Goal: Transaction & Acquisition: Purchase product/service

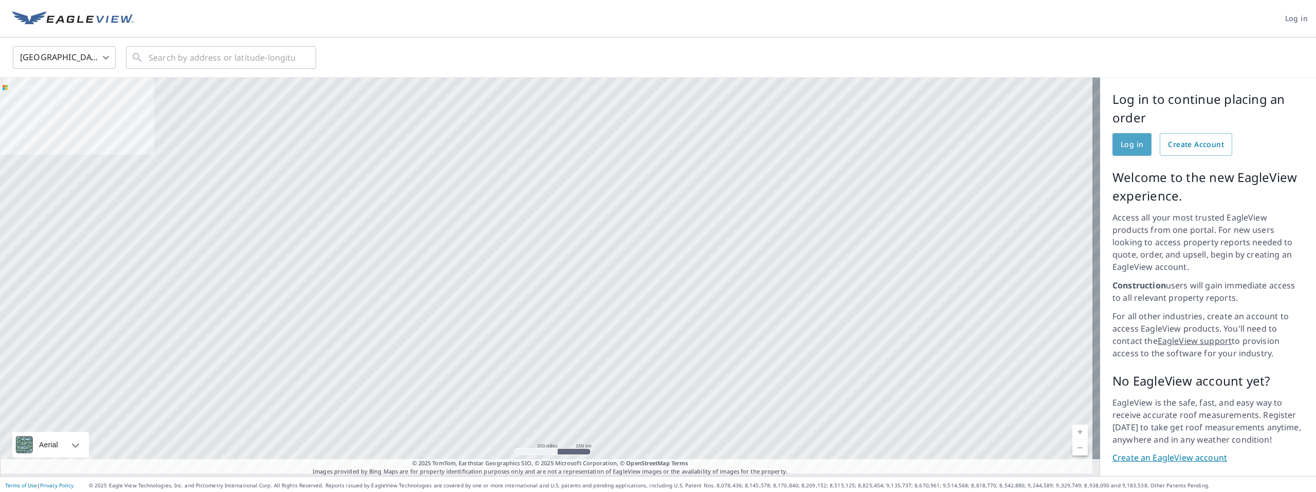
click at [1120, 137] on link "Log in" at bounding box center [1132, 144] width 39 height 23
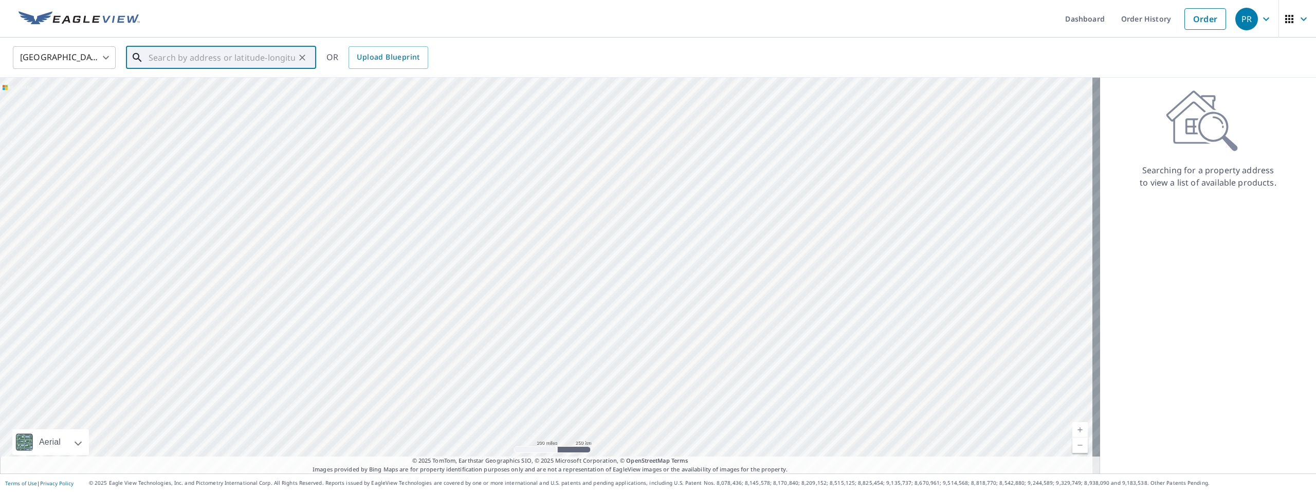
click at [168, 55] on input "text" at bounding box center [222, 57] width 147 height 29
click at [172, 97] on p "Blanca, CO 81123" at bounding box center [227, 99] width 161 height 10
type input "13903 County Road Gg Blanca, CO 81123"
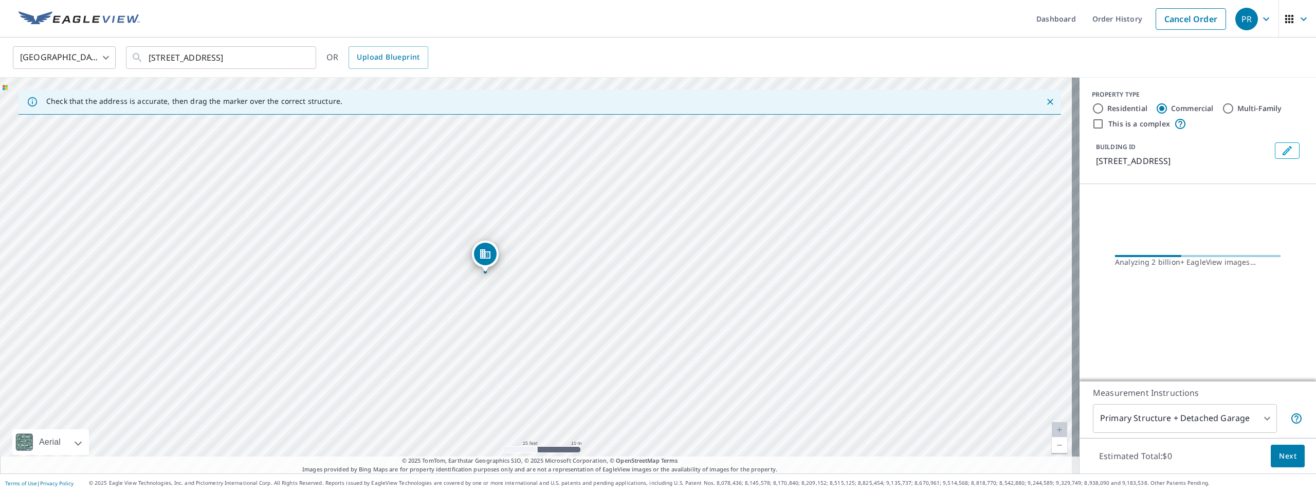
drag, startPoint x: 537, startPoint y: 274, endPoint x: 542, endPoint y: 395, distance: 121.0
click at [542, 395] on div "13903 County Road Gg Blanca, CO 81123" at bounding box center [540, 276] width 1080 height 396
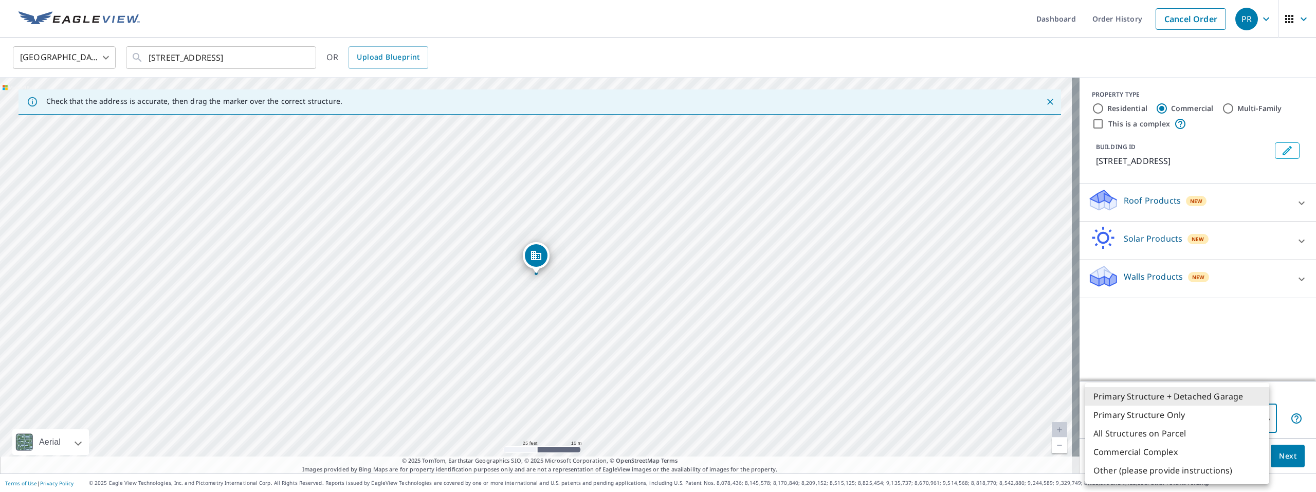
click at [1255, 419] on body "PR PR Dashboard Order History Cancel Order PR United States US ​ 13903 County R…" at bounding box center [658, 246] width 1316 height 492
click at [1189, 414] on li "Primary Structure Only" at bounding box center [1178, 415] width 184 height 19
type input "2"
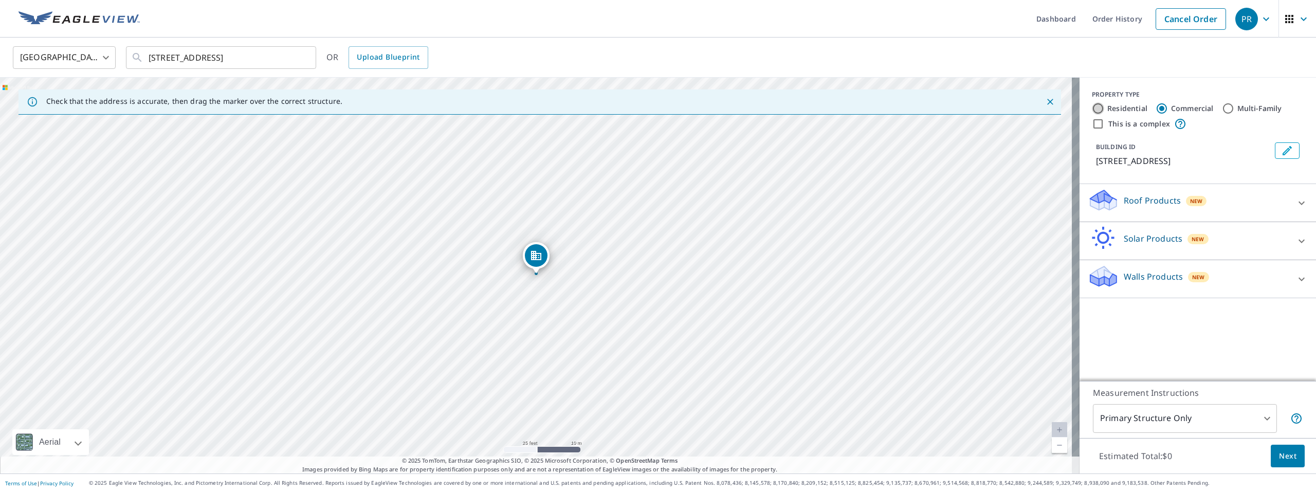
click at [1092, 112] on input "Residential" at bounding box center [1098, 108] width 12 height 12
radio input "true"
type input "1"
click at [1296, 239] on icon at bounding box center [1302, 241] width 12 height 12
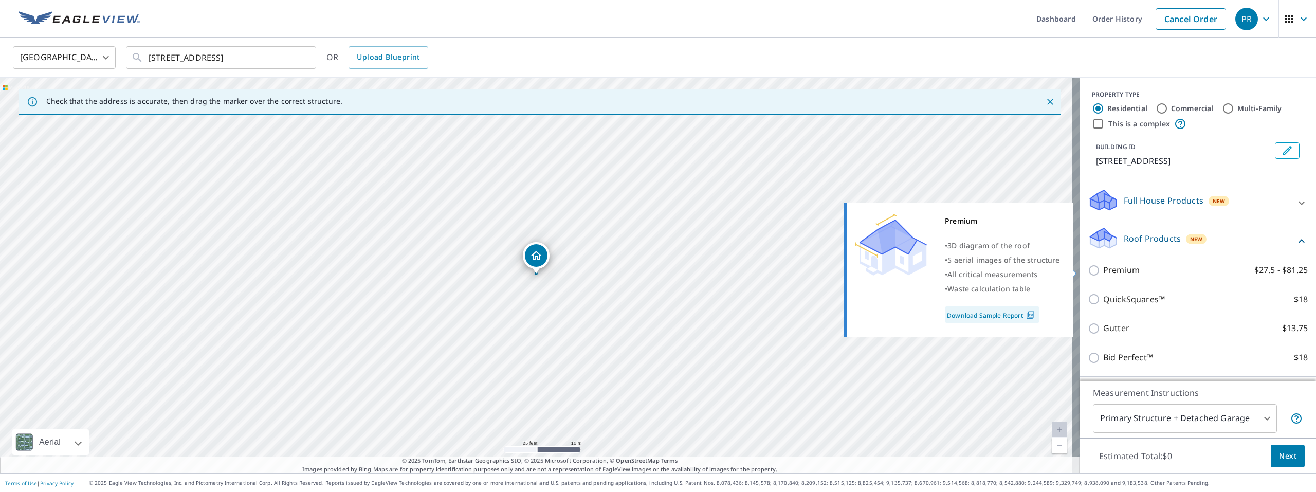
click at [1088, 273] on input "Premium $27.5 - $81.25" at bounding box center [1095, 270] width 15 height 12
checkbox input "true"
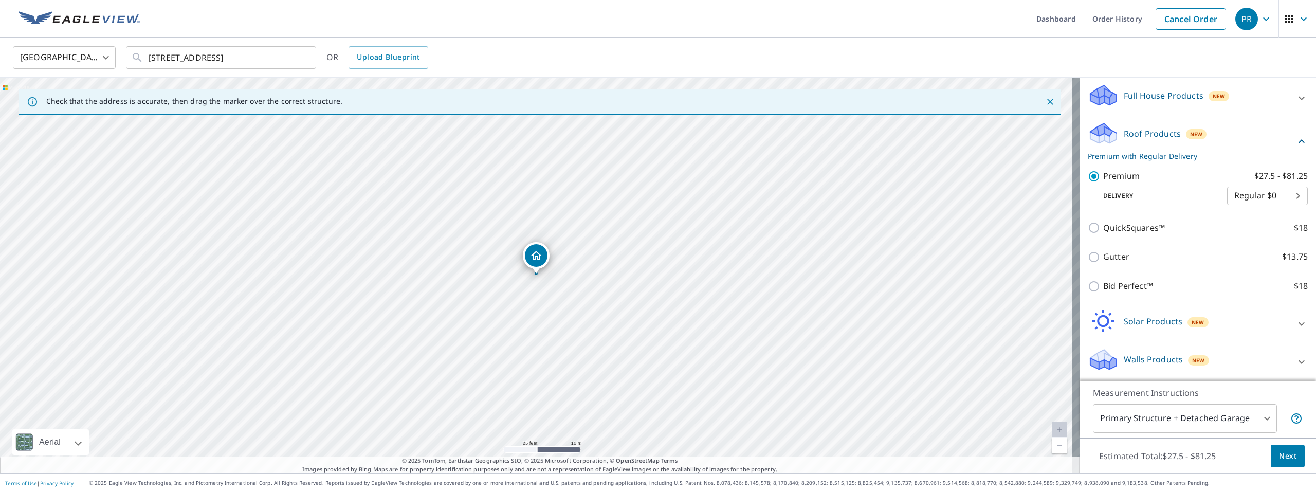
scroll to position [105, 0]
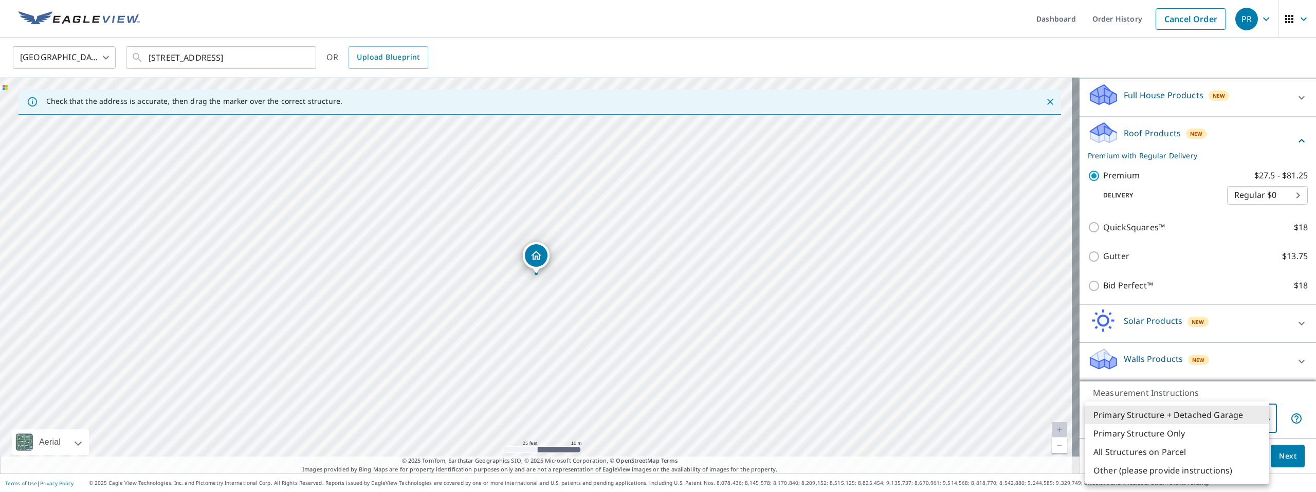
click at [1260, 417] on body "PR PR Dashboard Order History Cancel Order PR United States US ​ 13903 County R…" at bounding box center [658, 246] width 1316 height 492
click at [1217, 433] on li "Primary Structure Only" at bounding box center [1178, 433] width 184 height 19
type input "2"
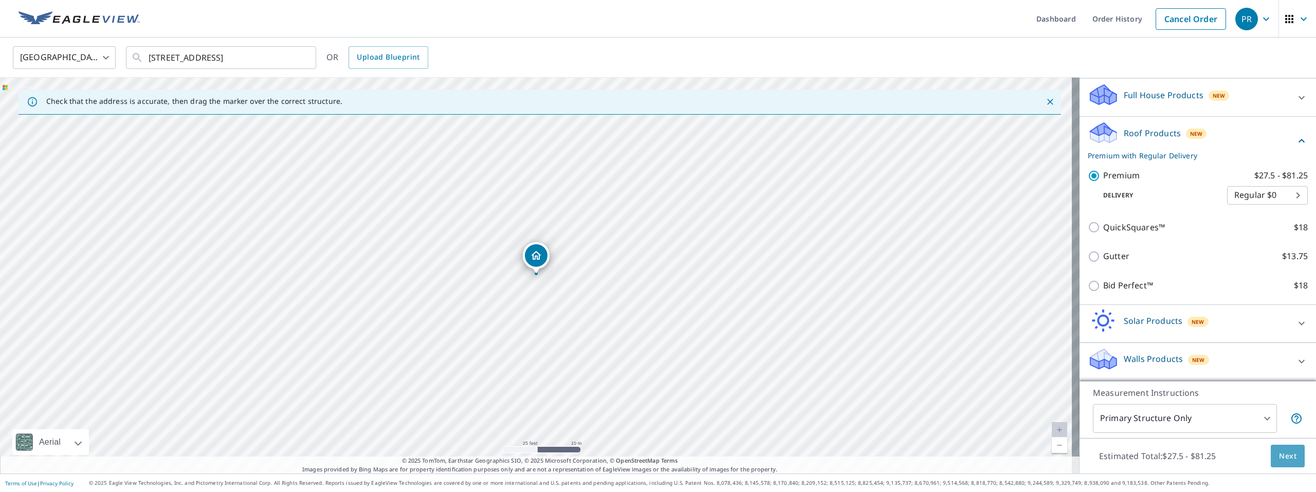
click at [1279, 456] on span "Next" at bounding box center [1287, 456] width 17 height 13
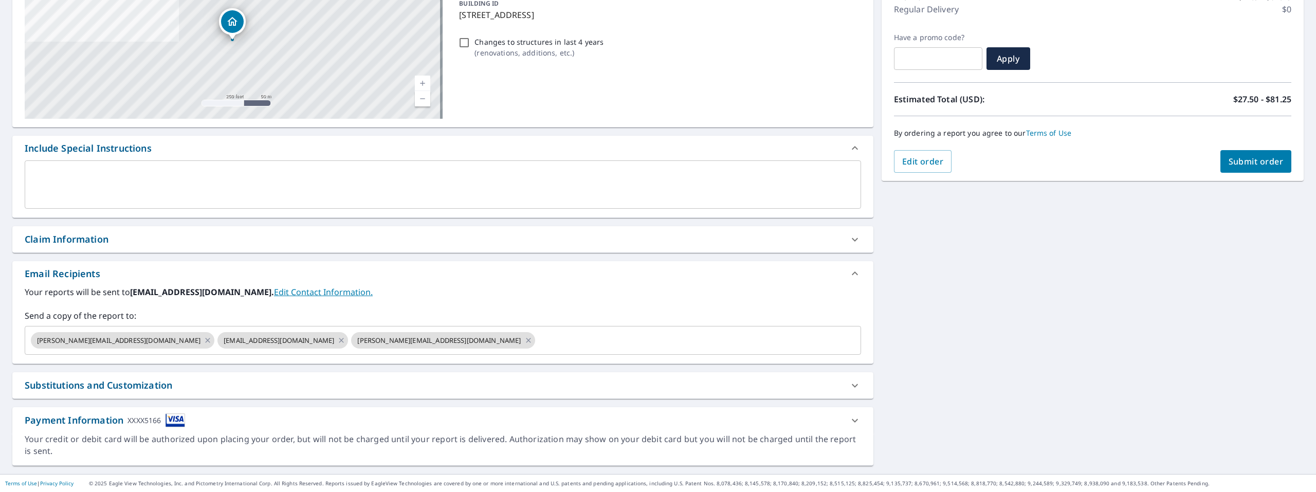
scroll to position [148, 0]
click at [525, 336] on icon at bounding box center [529, 339] width 8 height 11
click at [204, 336] on icon at bounding box center [208, 339] width 8 height 11
checkbox input "true"
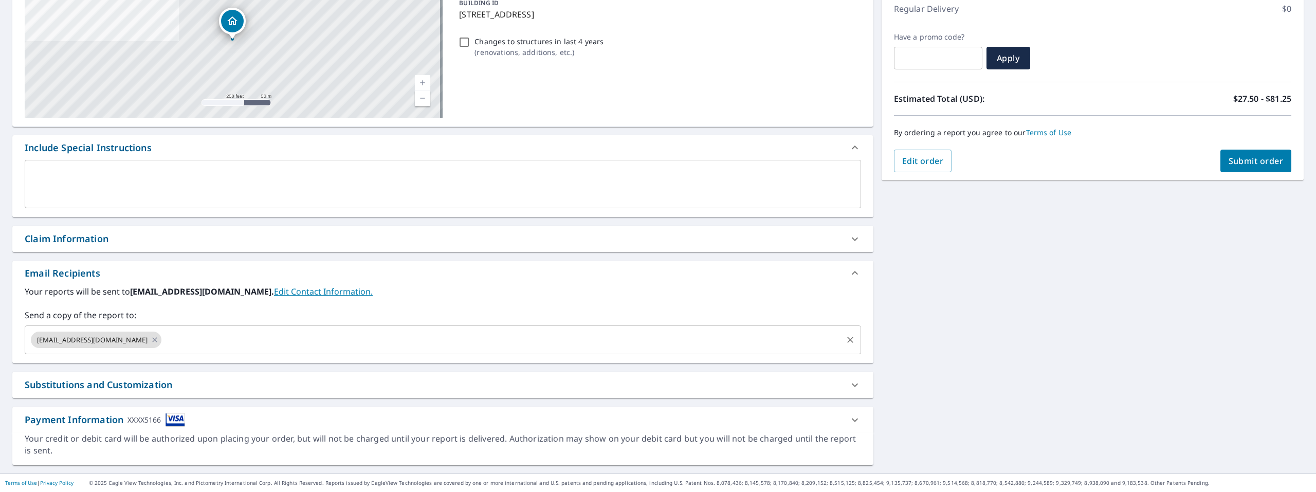
click at [163, 348] on input "text" at bounding box center [502, 340] width 678 height 20
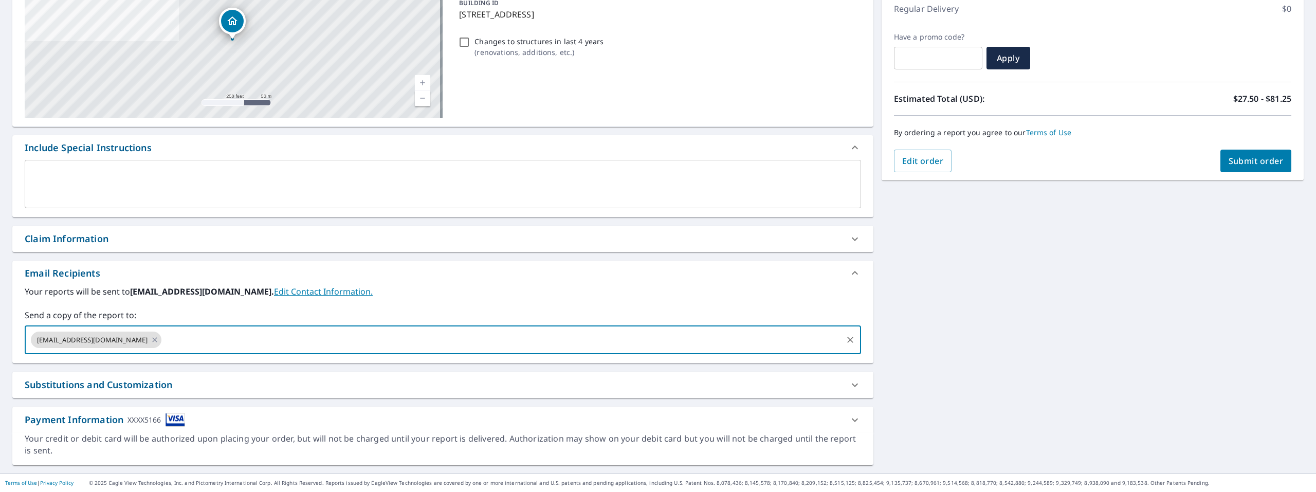
type input "bill@northwest-roofing.com"
click at [510, 283] on div "Email Recipients" at bounding box center [442, 273] width 861 height 25
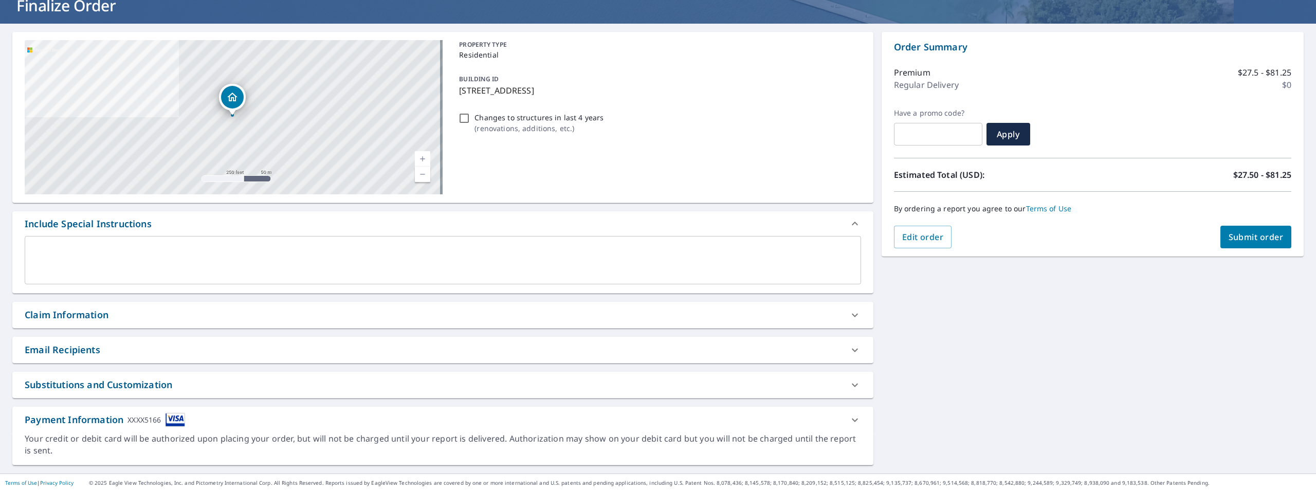
scroll to position [71, 0]
click at [1250, 238] on span "Submit order" at bounding box center [1256, 236] width 55 height 11
checkbox input "true"
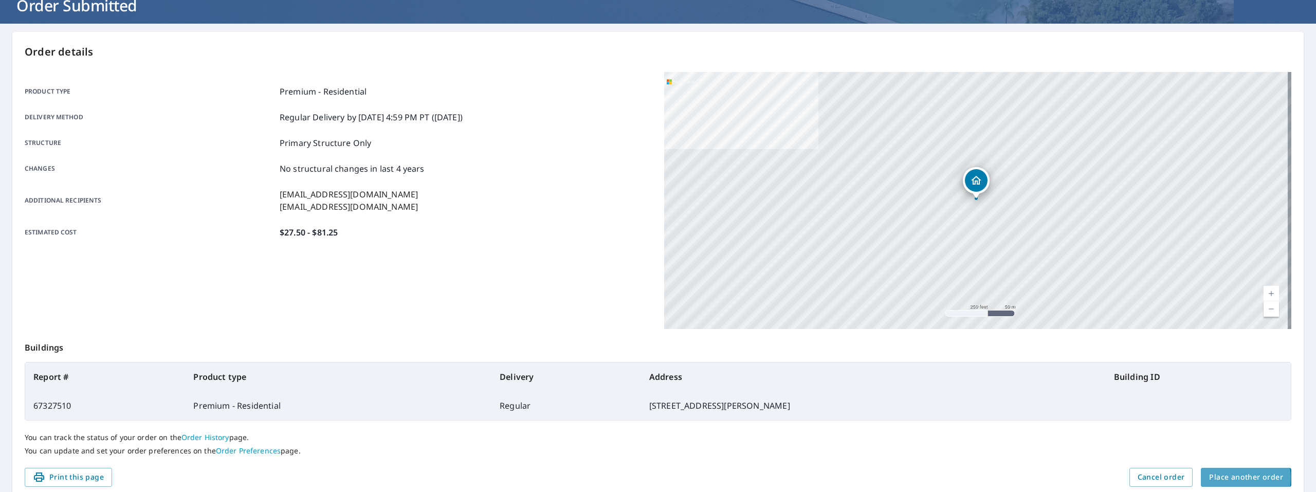
click at [1233, 478] on span "Place another order" at bounding box center [1246, 477] width 74 height 13
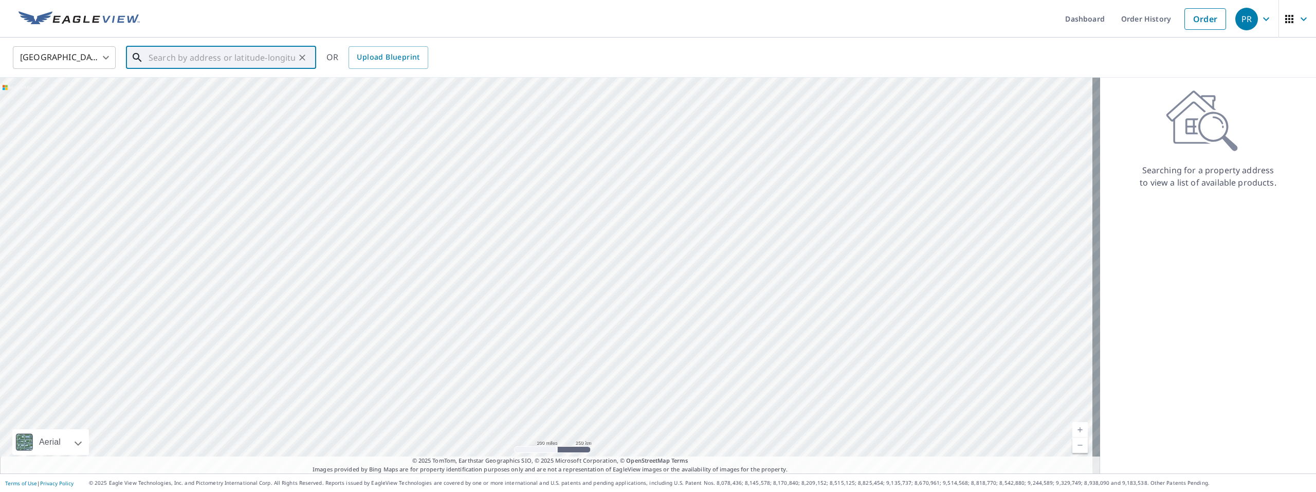
click at [215, 52] on input "text" at bounding box center [222, 57] width 147 height 29
click at [203, 89] on span "29100 County Road 14" at bounding box center [227, 87] width 161 height 12
type input "29100 County Road 14 Blanca, CO 81123"
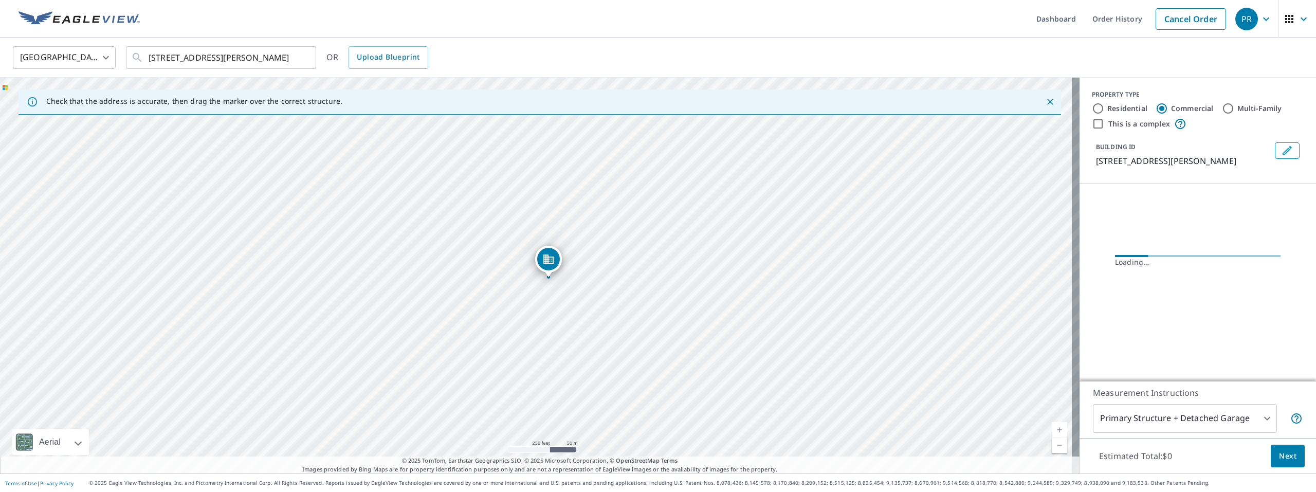
drag, startPoint x: 543, startPoint y: 290, endPoint x: 555, endPoint y: 293, distance: 12.9
click at [555, 293] on div "29100 County Road 14 Blanca, CO 81123" at bounding box center [540, 276] width 1080 height 396
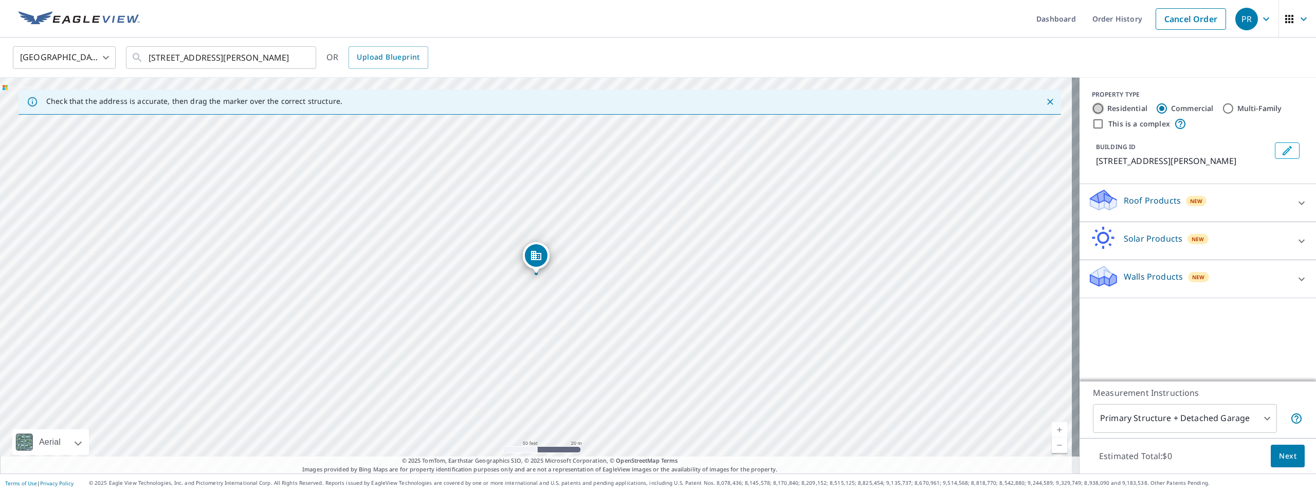
click at [1092, 104] on input "Residential" at bounding box center [1098, 108] width 12 height 12
radio input "true"
click at [1256, 413] on body "PR PR Dashboard Order History Cancel Order PR United States US ​ 29100 County R…" at bounding box center [658, 246] width 1316 height 492
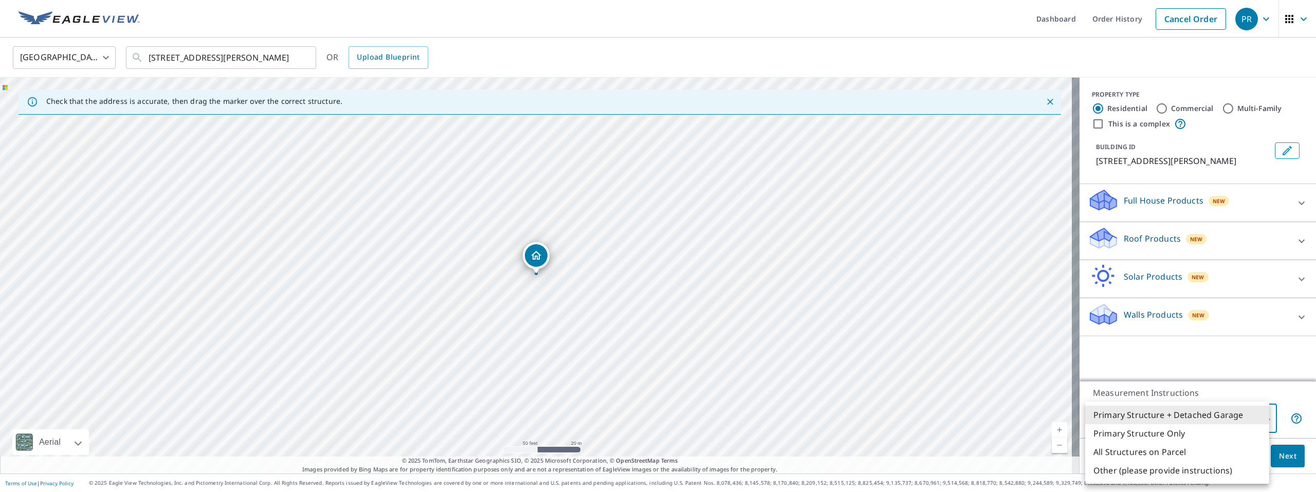
click at [1213, 432] on li "Primary Structure Only" at bounding box center [1178, 433] width 184 height 19
type input "2"
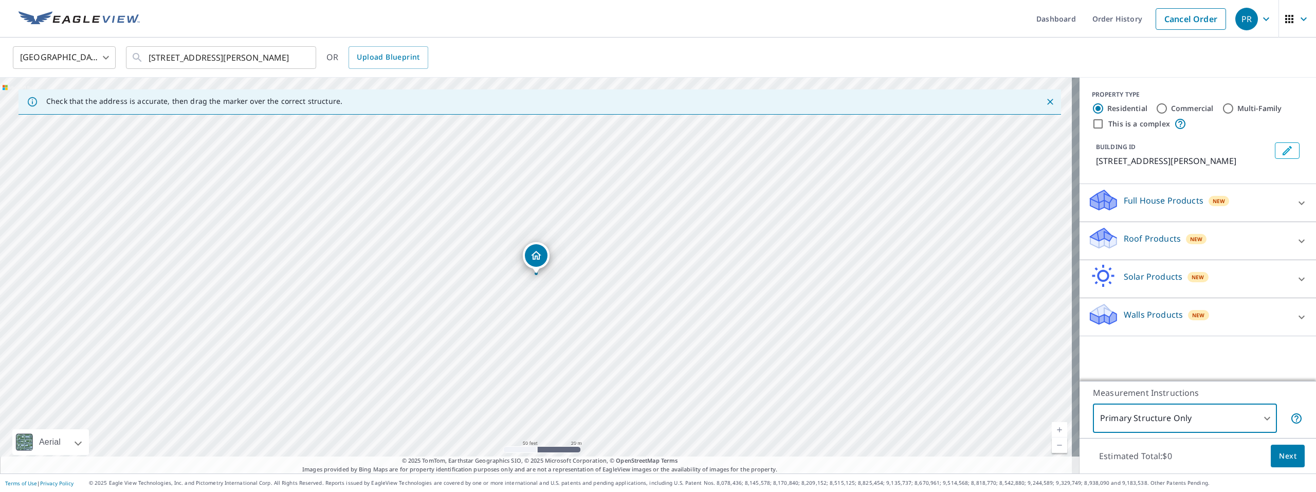
click at [1296, 238] on icon at bounding box center [1302, 241] width 12 height 12
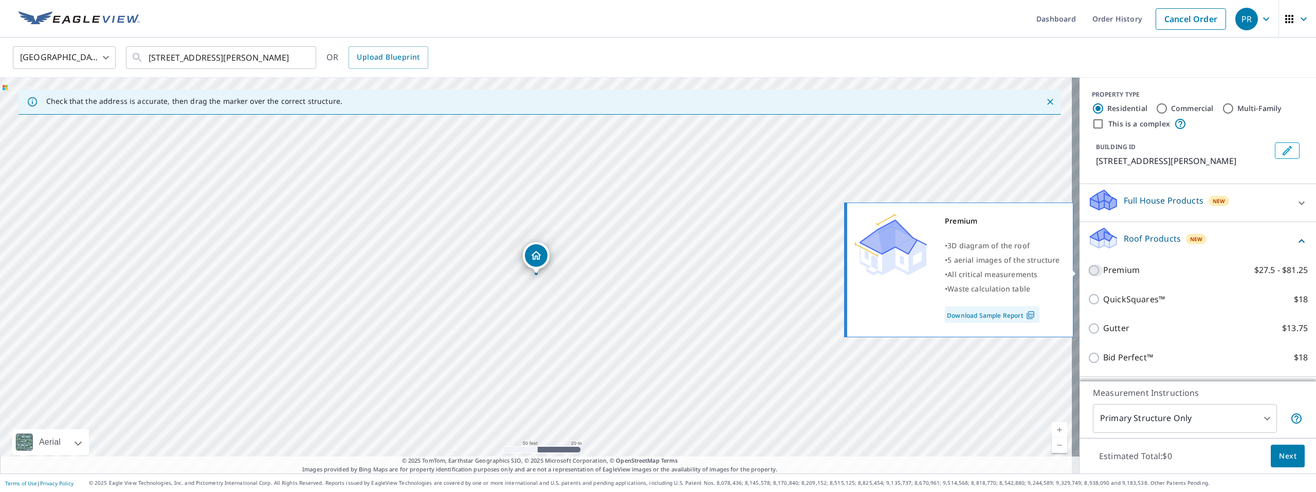
click at [1088, 271] on input "Premium $27.5 - $81.25" at bounding box center [1095, 270] width 15 height 12
checkbox input "true"
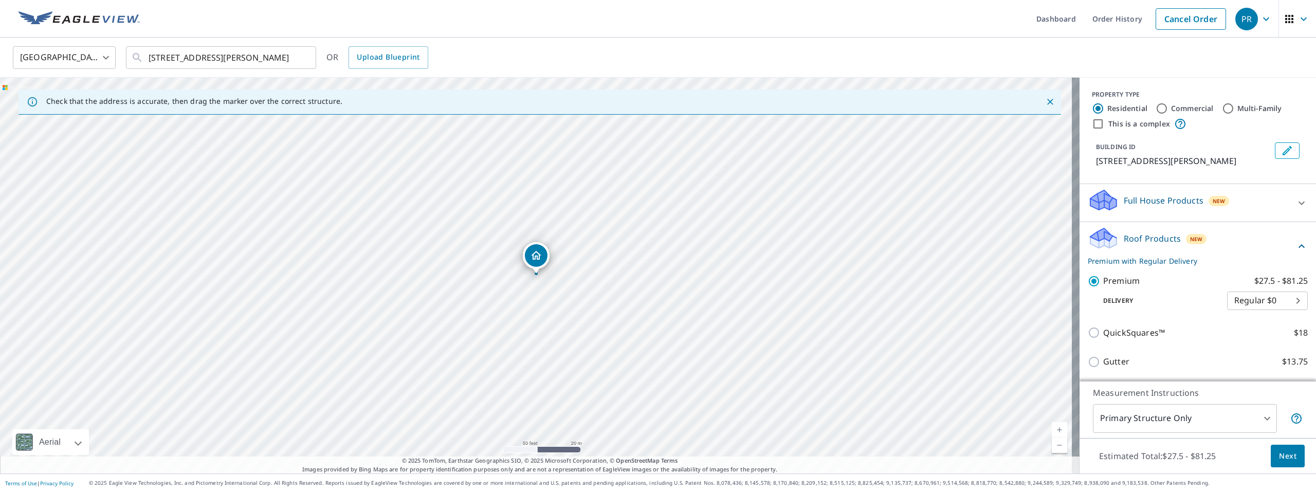
click at [1279, 455] on span "Next" at bounding box center [1287, 456] width 17 height 13
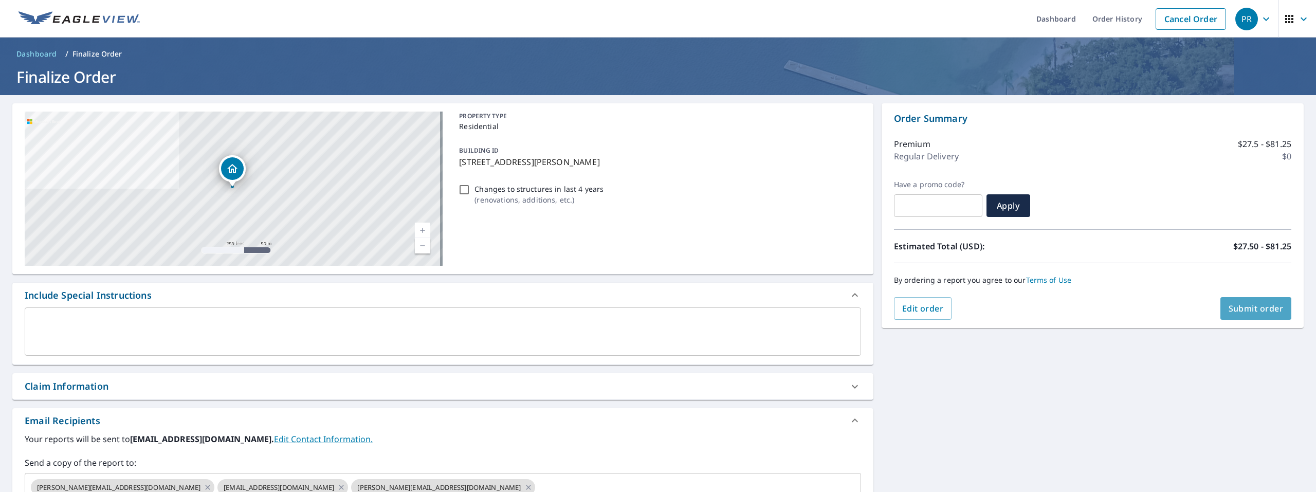
click at [1259, 310] on span "Submit order" at bounding box center [1256, 308] width 55 height 11
checkbox input "true"
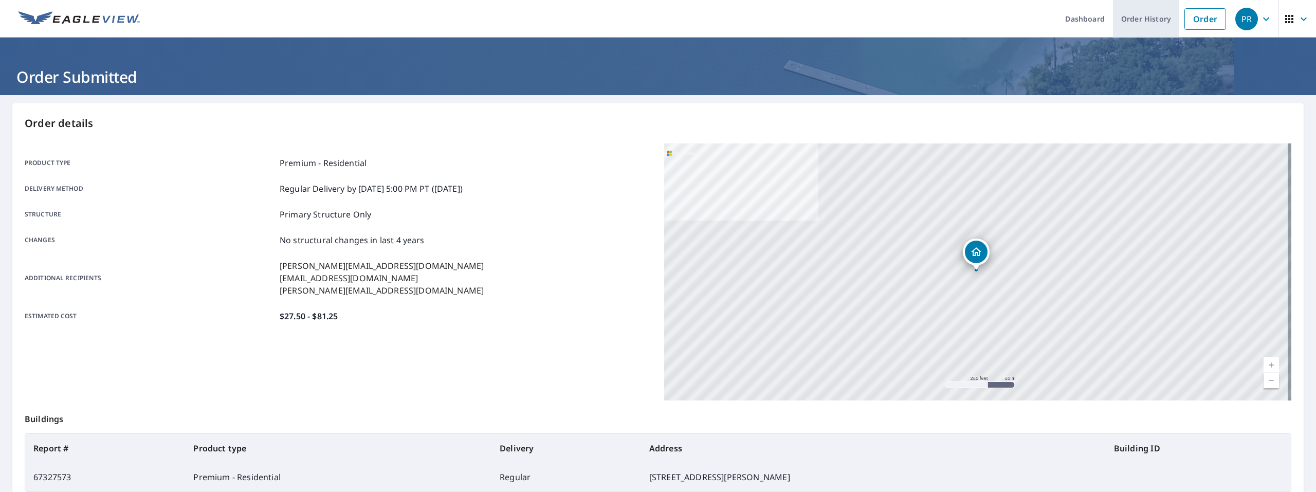
click at [1131, 29] on link "Order History" at bounding box center [1146, 19] width 66 height 38
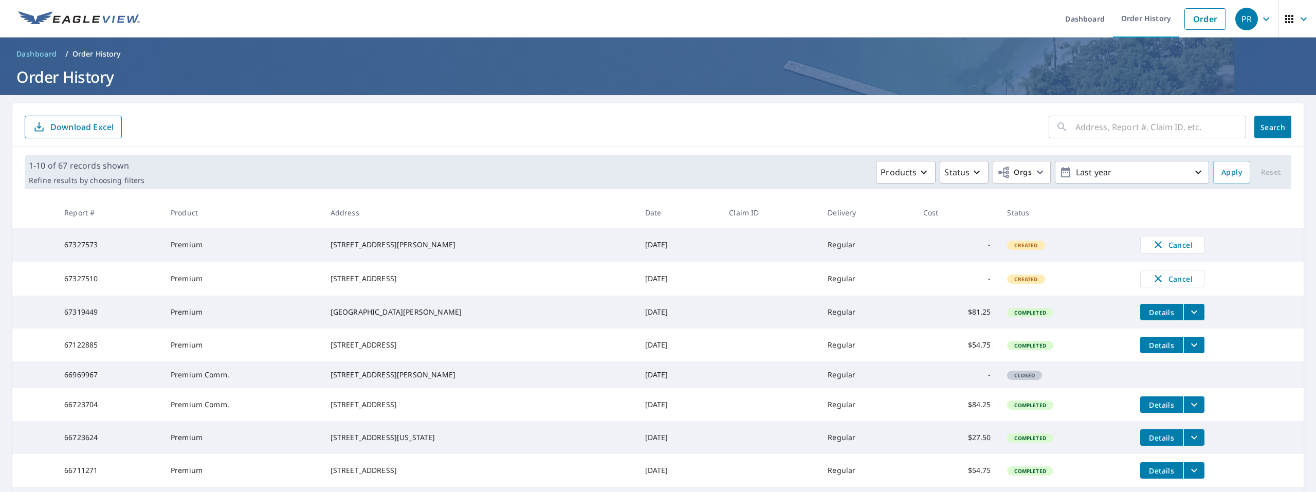
click at [705, 248] on td "Sep 08, 2025" at bounding box center [679, 245] width 84 height 34
